Goal: Find specific page/section: Find specific page/section

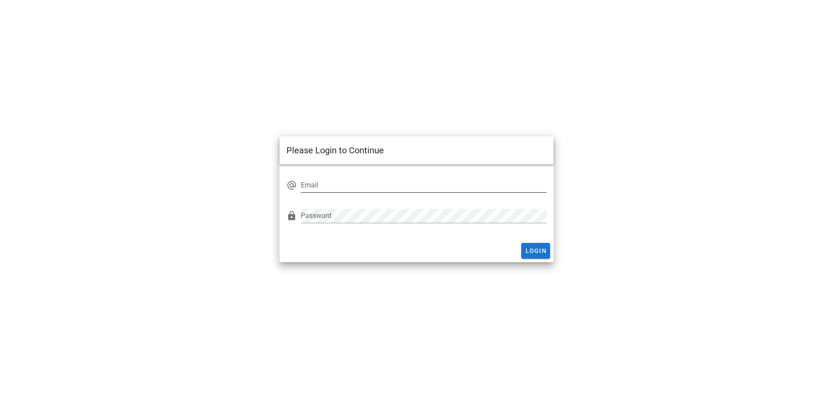
click at [363, 194] on div "Email" at bounding box center [424, 190] width 246 height 24
click at [366, 189] on input "Email" at bounding box center [424, 185] width 246 height 14
type input "[EMAIL_ADDRESS][DOMAIN_NAME]"
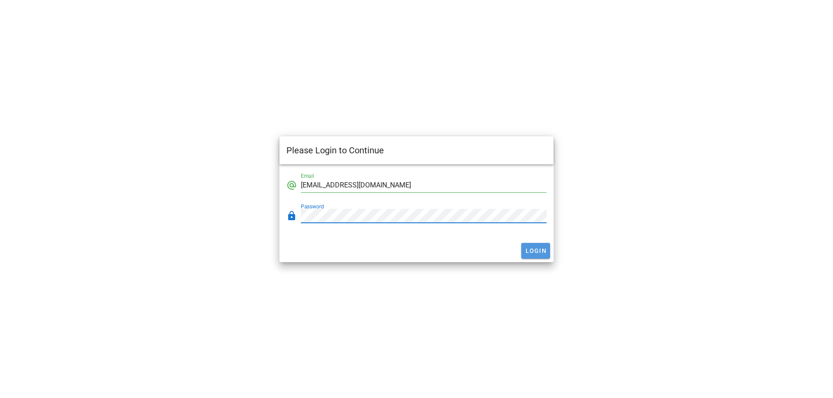
click at [536, 259] on button "Login" at bounding box center [535, 251] width 29 height 16
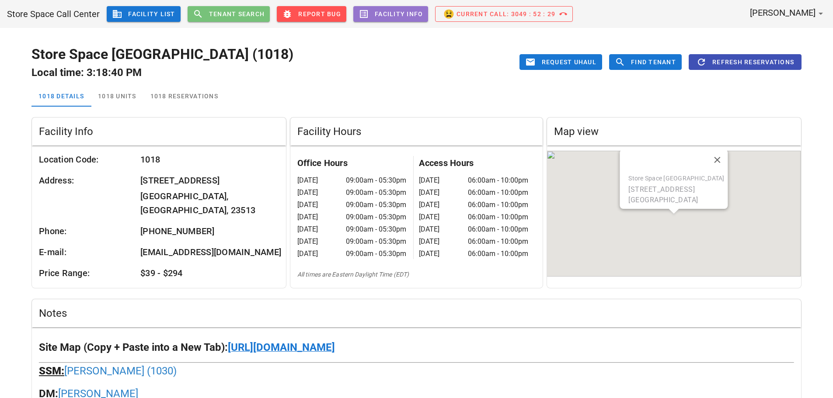
click at [256, 14] on span "Tenant Search" at bounding box center [237, 13] width 56 height 7
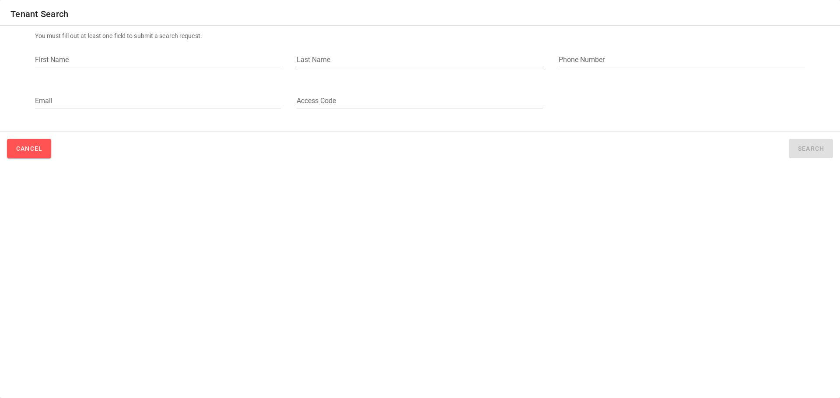
click at [354, 59] on input "Last Name" at bounding box center [420, 60] width 246 height 14
type input "abbey"
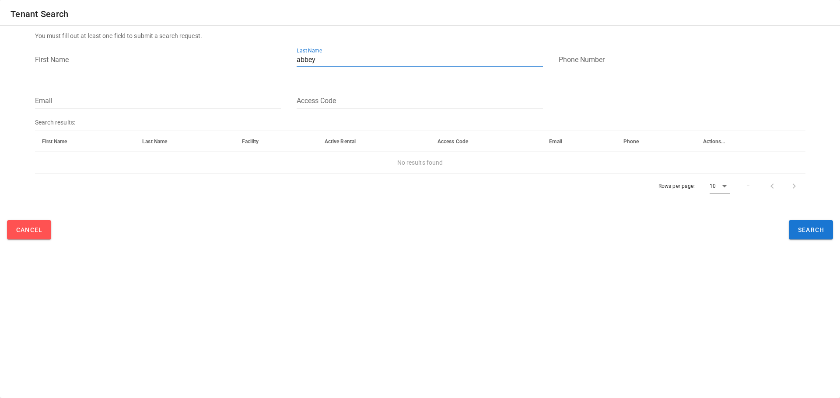
click at [335, 63] on input "abbey" at bounding box center [420, 60] width 246 height 14
click at [203, 64] on input "First Name" at bounding box center [158, 60] width 246 height 14
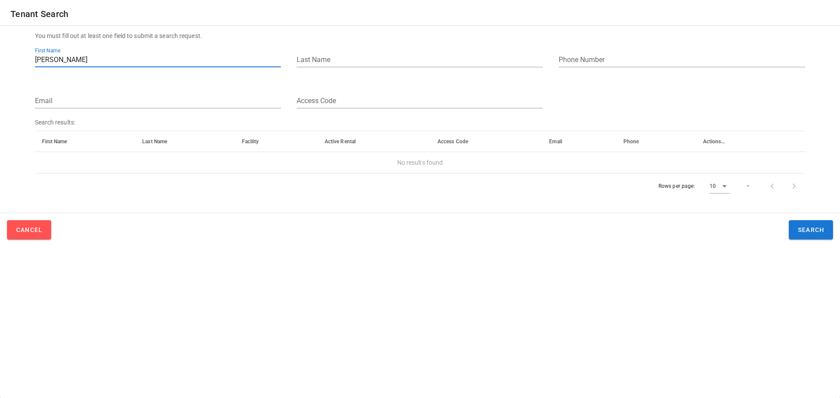
type input "[PERSON_NAME]"
